Goal: Information Seeking & Learning: Learn about a topic

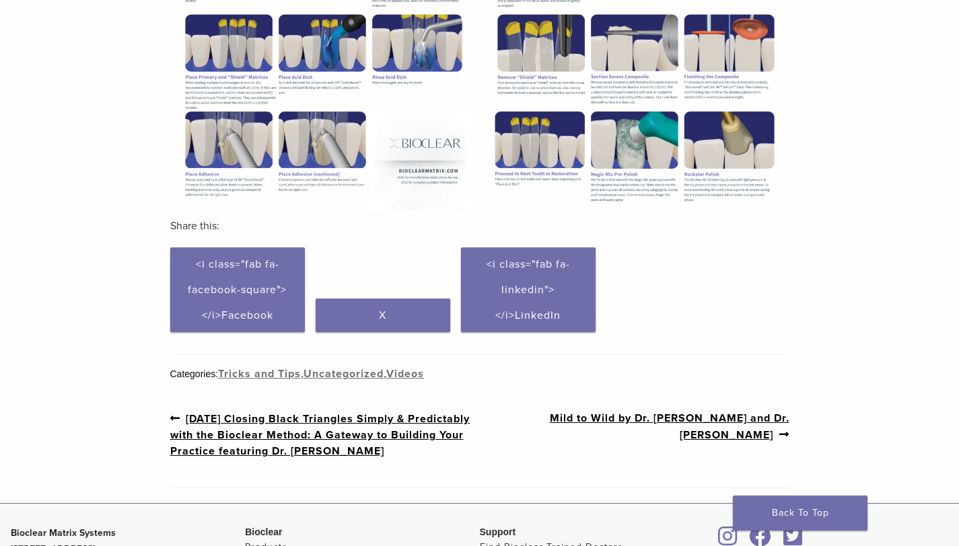
scroll to position [538, 0]
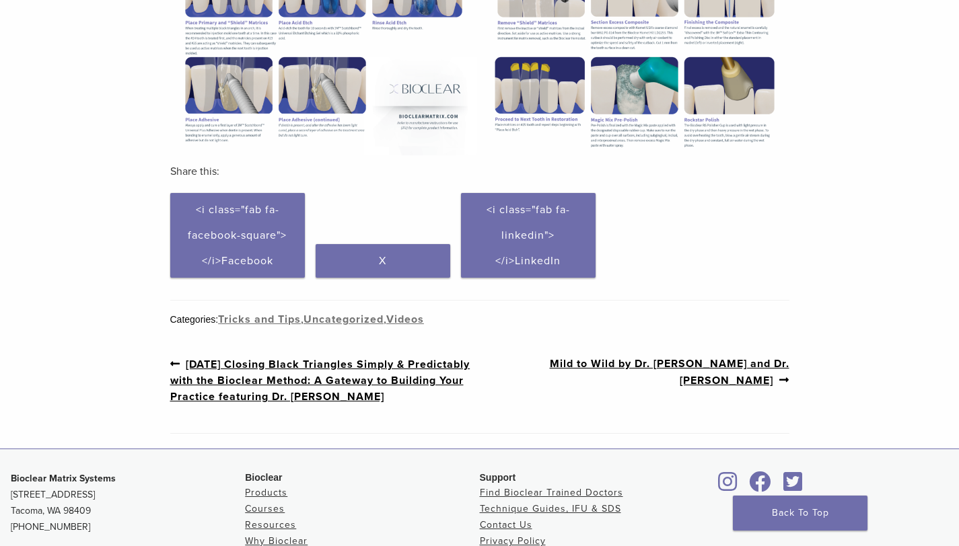
click at [582, 365] on link "Next post: Mild to Wild by Dr. David Clark and Dr. Charles Regalado" at bounding box center [635, 372] width 310 height 33
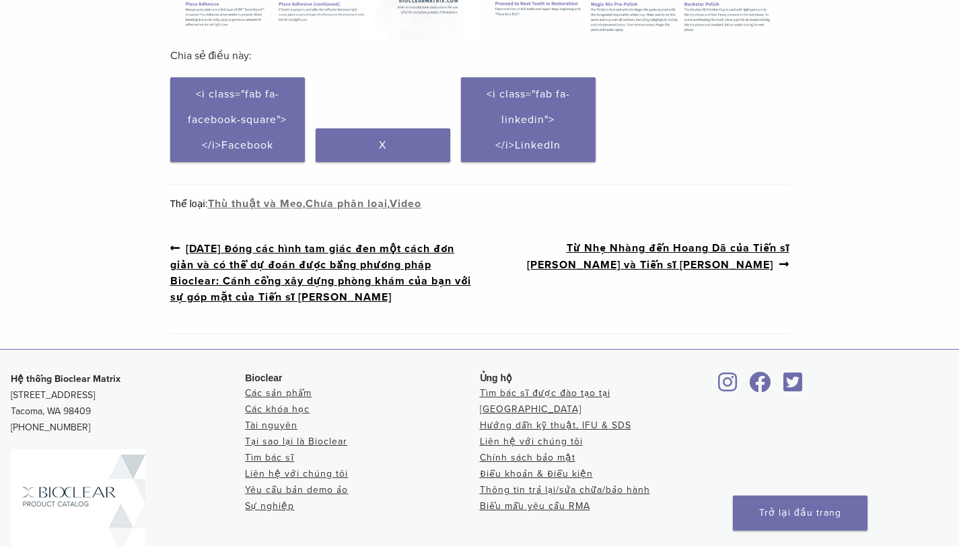
scroll to position [640, 0]
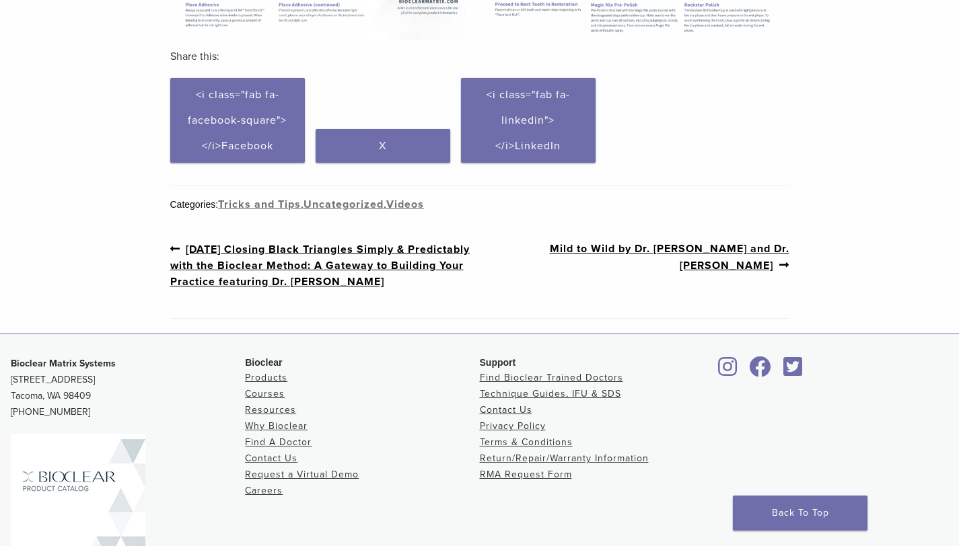
click at [505, 210] on div "Categories: Tricks and Tips , Uncategorized , Videos" at bounding box center [479, 205] width 619 height 16
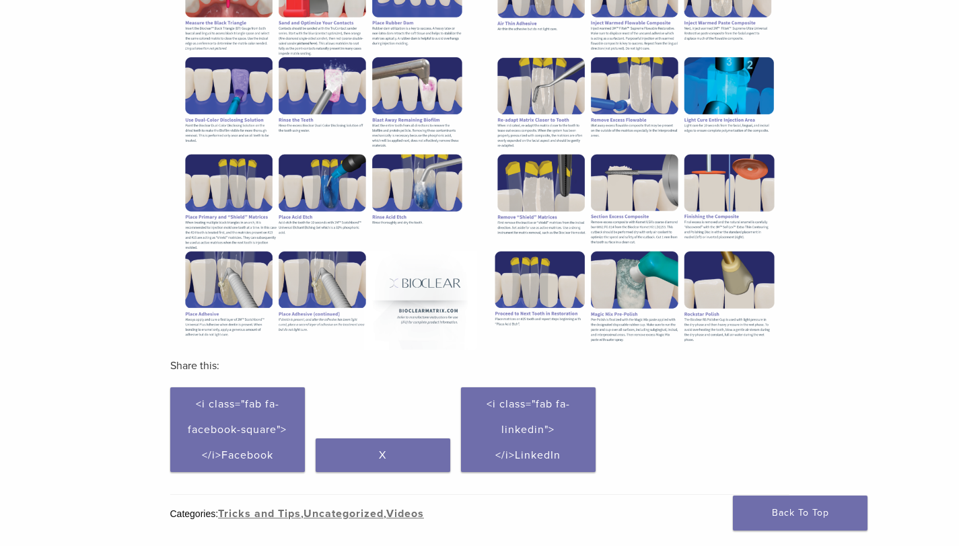
scroll to position [560, 0]
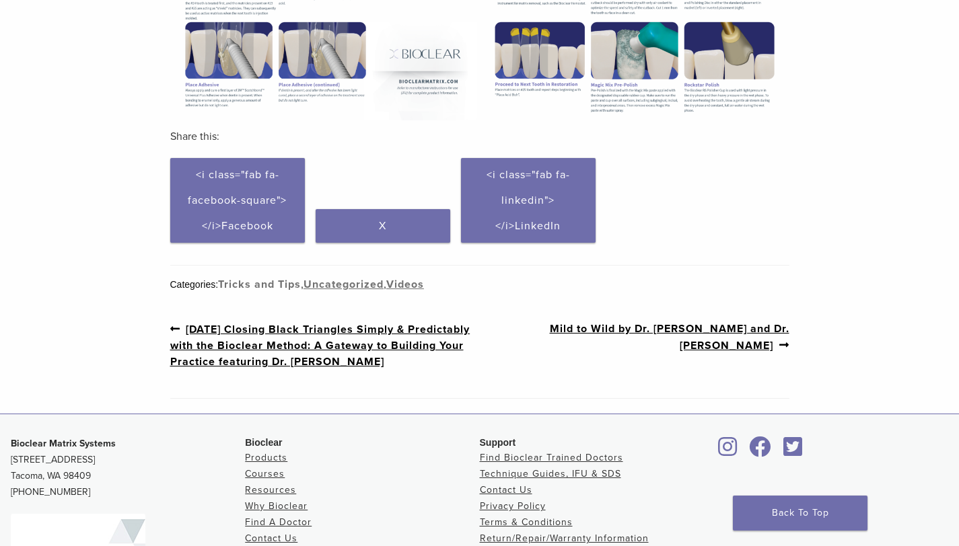
click at [282, 286] on link "Tricks and Tips" at bounding box center [259, 284] width 83 height 13
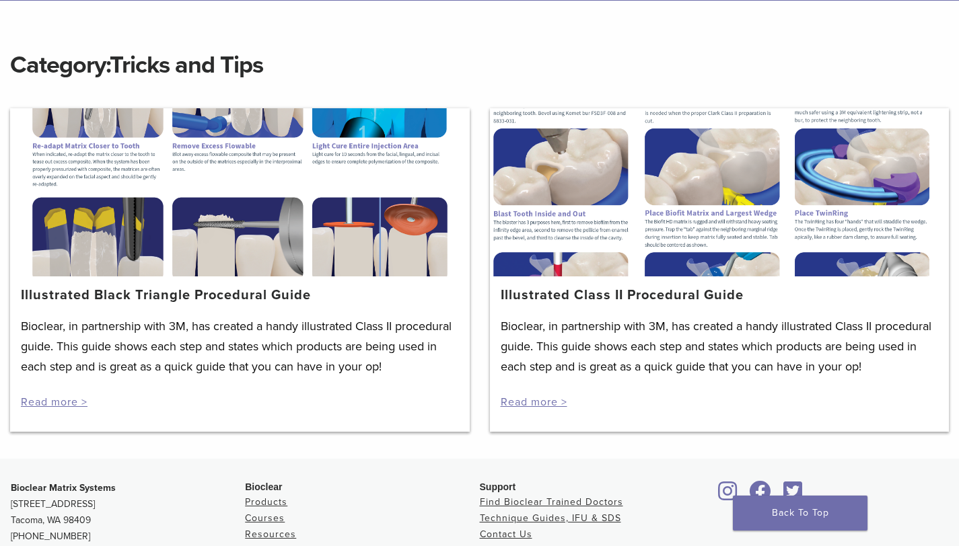
scroll to position [139, 0]
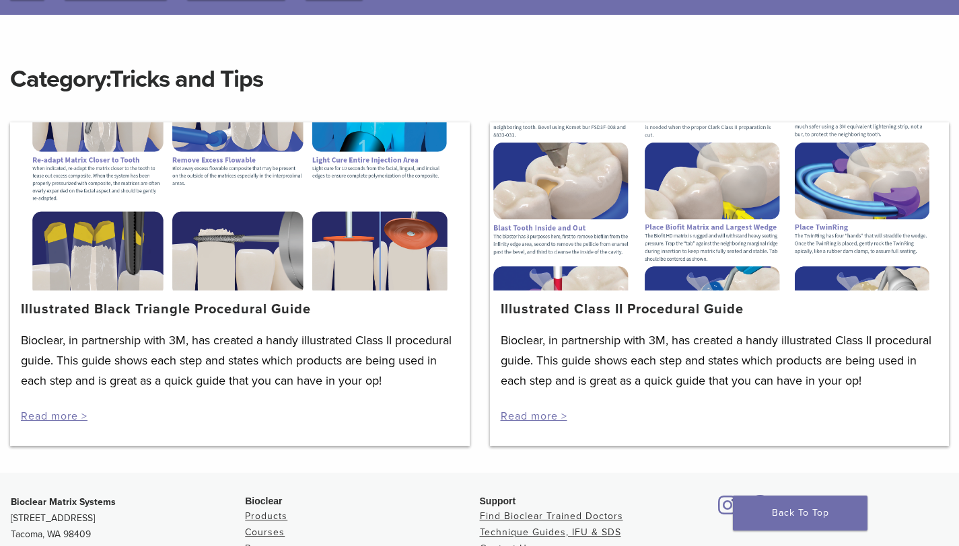
click at [561, 308] on link "Illustrated Class II Procedural Guide" at bounding box center [622, 309] width 243 height 16
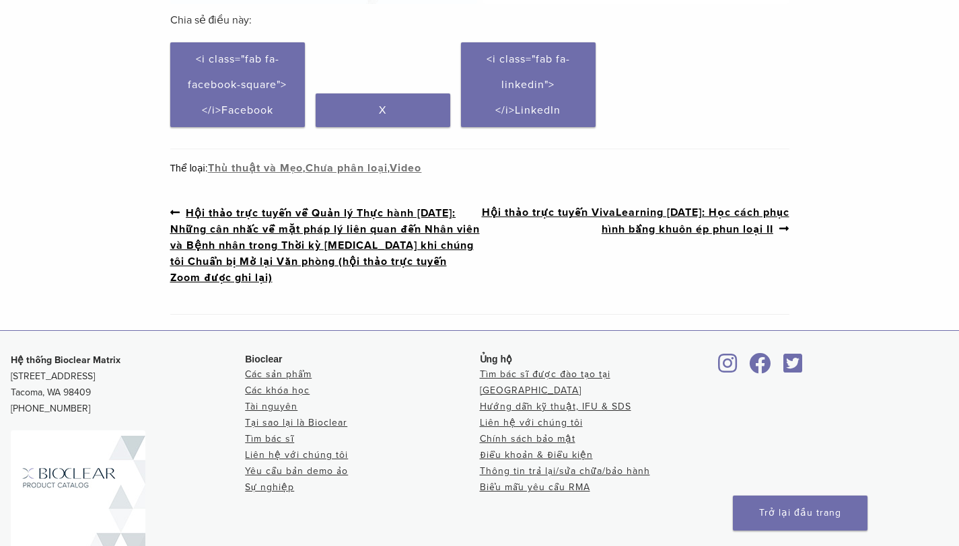
scroll to position [703, 0]
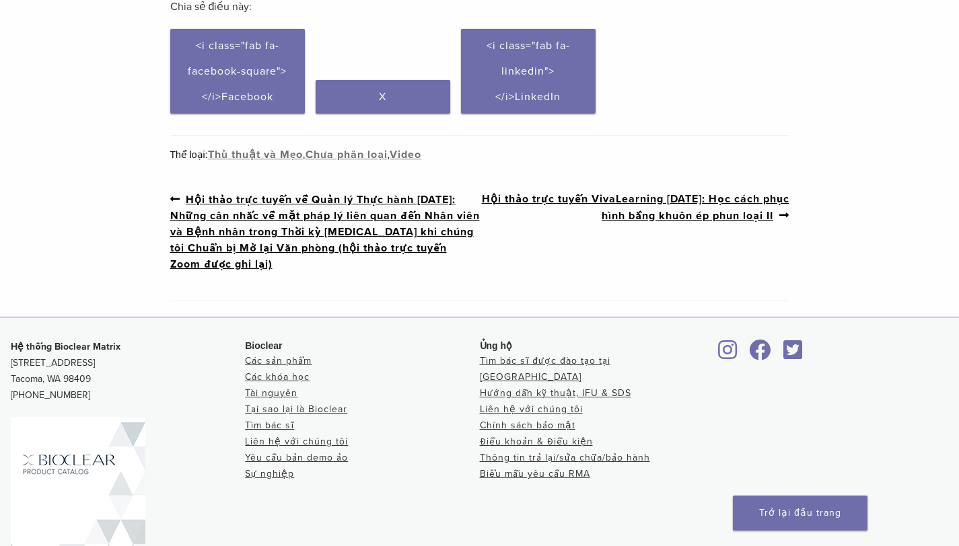
click at [626, 277] on nav "Bài viết điều hướng Bài viết trước: Hội thảo trực tuyến về Quản lý Thực hành ng…" at bounding box center [479, 232] width 619 height 138
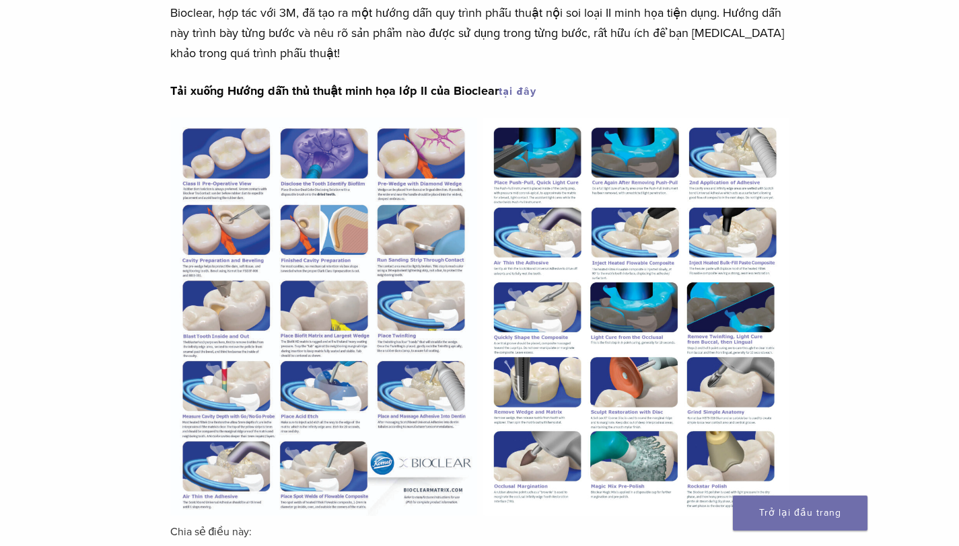
scroll to position [171, 0]
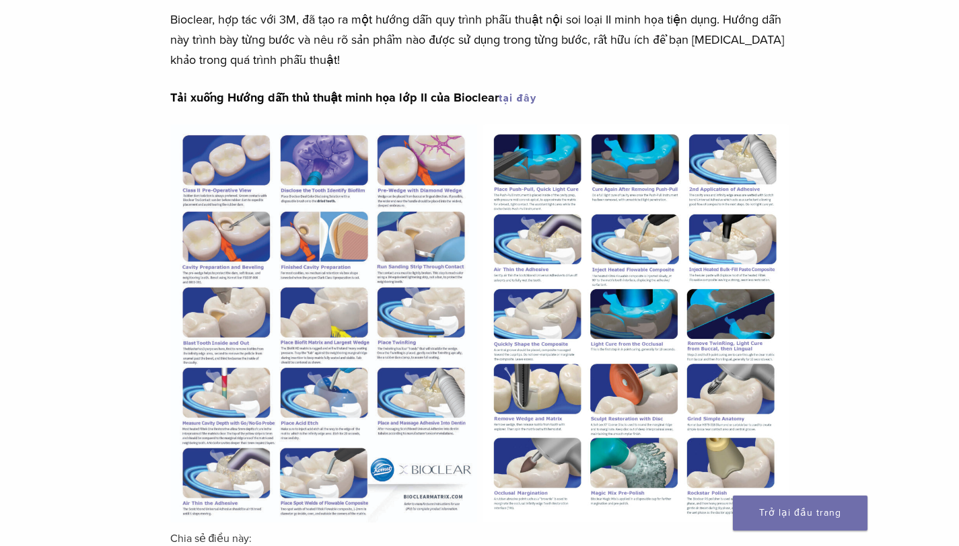
click at [813, 89] on div "Trình tạo phần không được bật cho bài đăng $post_id Hướng dẫn quy trình minh họ…" at bounding box center [479, 388] width 959 height 891
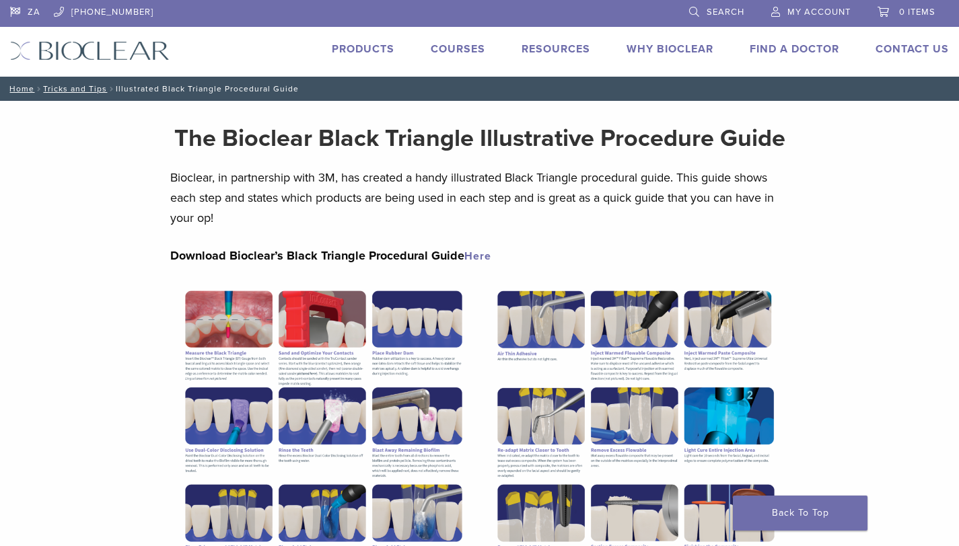
scroll to position [560, 0]
